Goal: Information Seeking & Learning: Learn about a topic

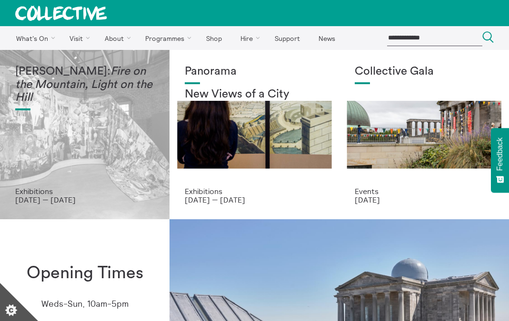
click at [79, 148] on div "[PERSON_NAME]: Fire on the Mountain, Light on the Hill" at bounding box center [84, 126] width 139 height 122
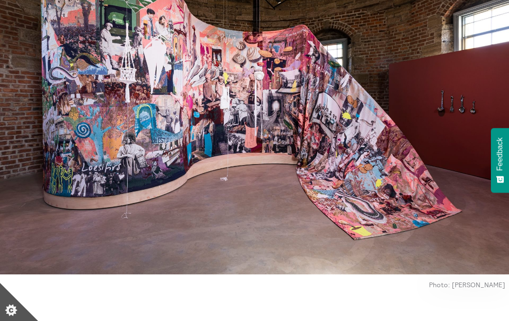
scroll to position [341, 0]
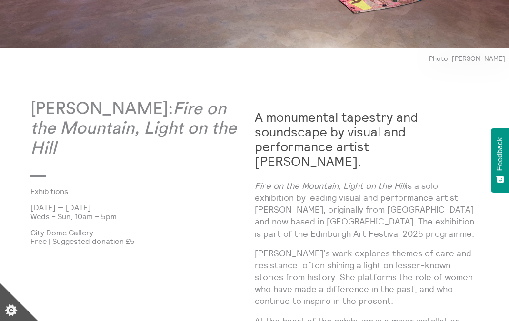
click at [86, 149] on p "Mercedes Azpilicueta: Fire on the Mountain, Light on the Hill" at bounding box center [142, 128] width 224 height 59
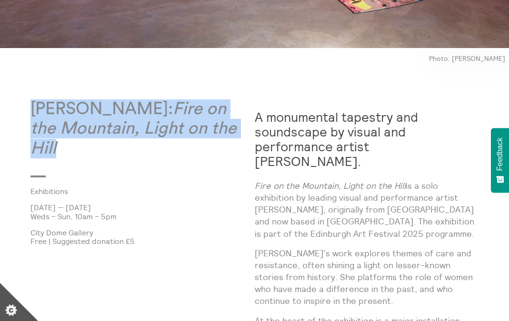
drag, startPoint x: 31, startPoint y: 108, endPoint x: 96, endPoint y: 155, distance: 79.8
click at [96, 155] on p "Mercedes Azpilicueta: Fire on the Mountain, Light on the Hill" at bounding box center [142, 128] width 224 height 59
copy p "Mercedes Azpilicueta: Fire on the Mountain, Light on the Hill"
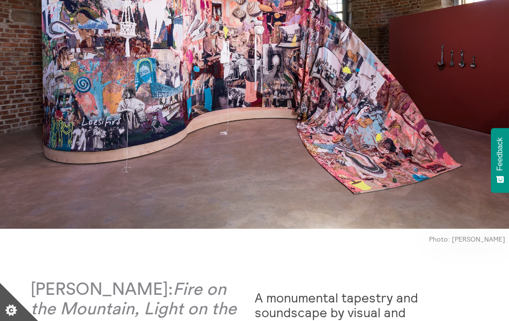
scroll to position [161, 0]
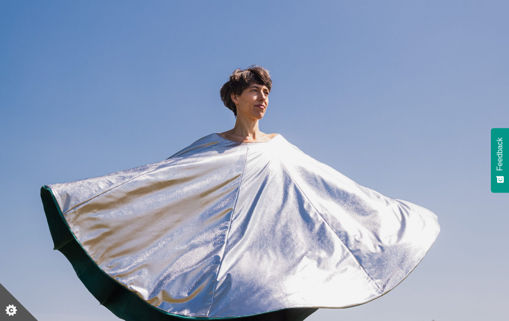
scroll to position [97, 0]
